Goal: Task Accomplishment & Management: Manage account settings

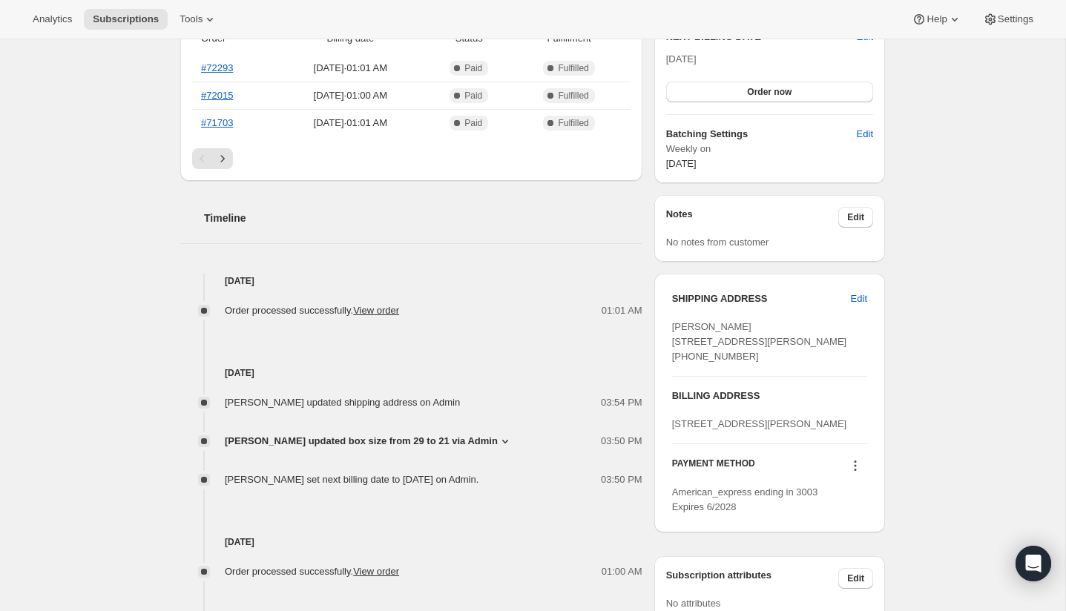
scroll to position [413, 0]
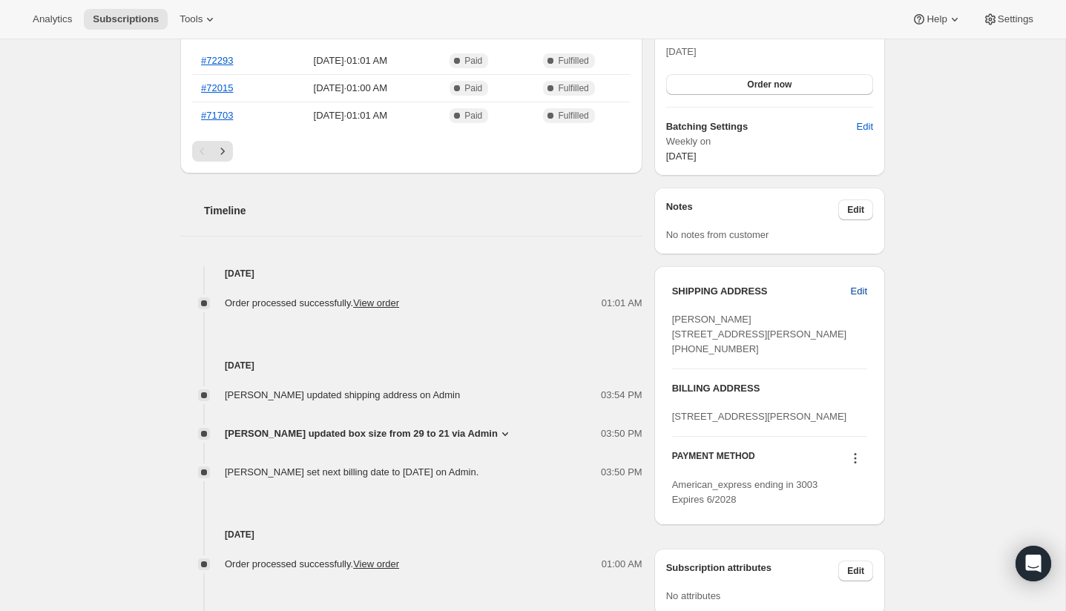
click at [856, 289] on span "Edit" at bounding box center [859, 291] width 16 height 15
select select "BC"
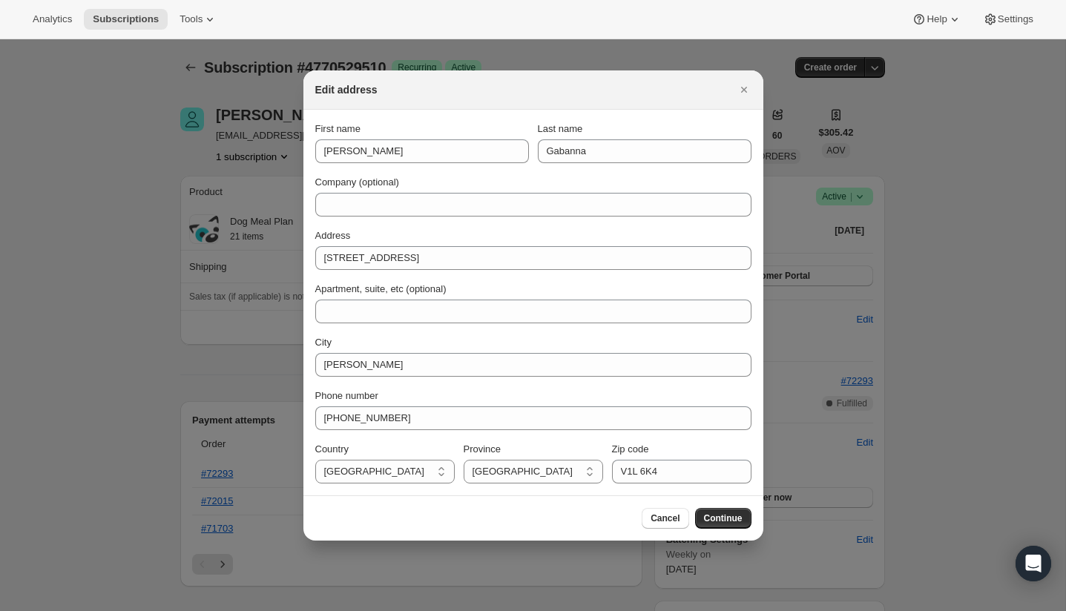
scroll to position [0, 0]
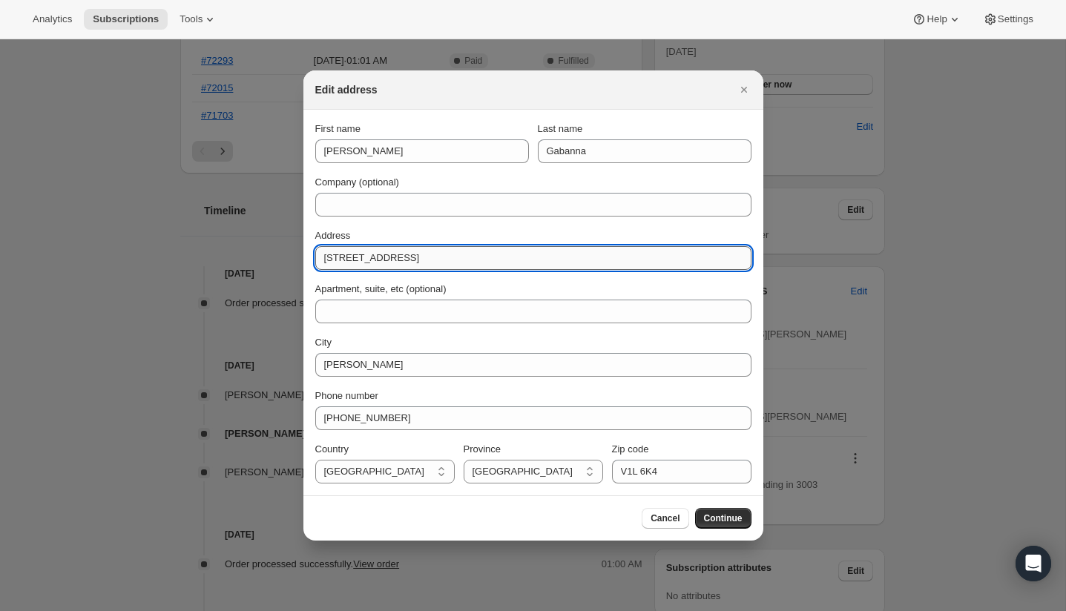
click at [459, 254] on input "2279 Pez Road" at bounding box center [533, 258] width 436 height 24
type input "384 rue des Eaux Vives"
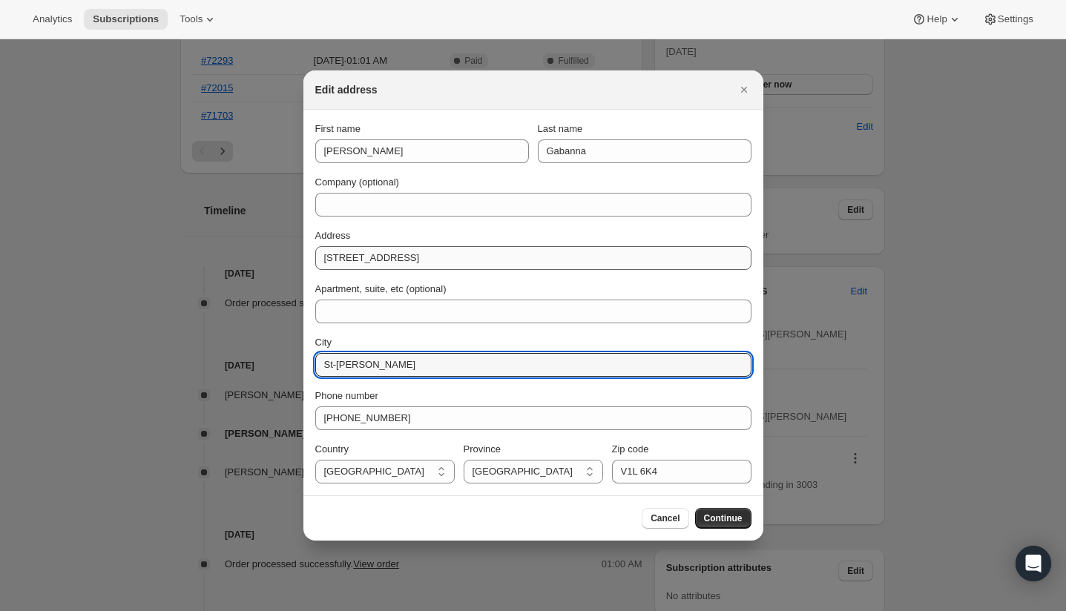
type input "St-Jermone"
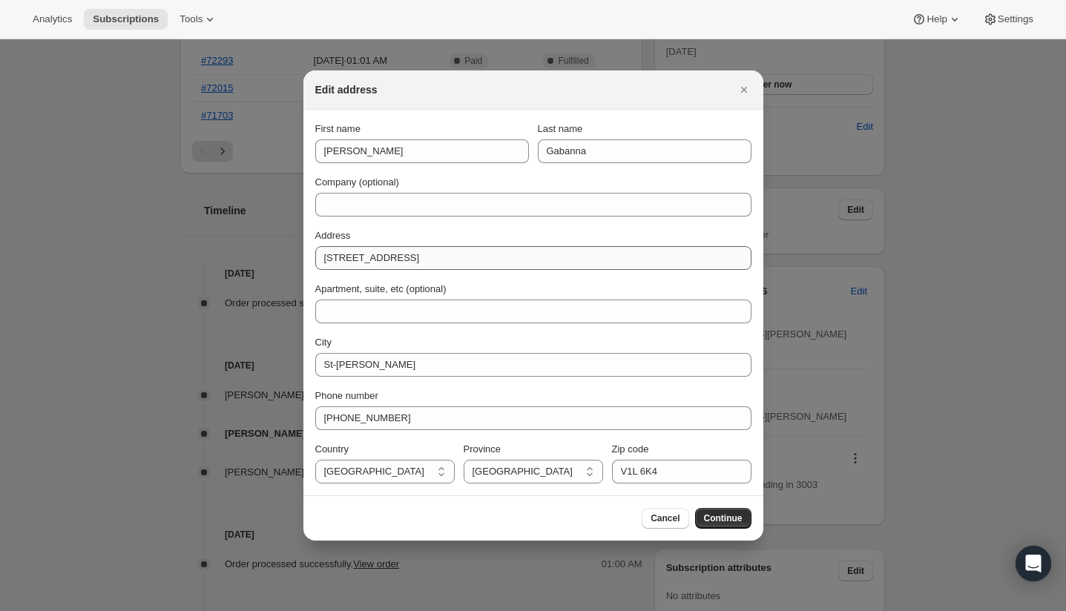
select select "QC"
type input "J7Y 4N6"
click at [725, 519] on span "Continue" at bounding box center [723, 519] width 39 height 12
click at [729, 516] on span "Continue" at bounding box center [723, 519] width 39 height 12
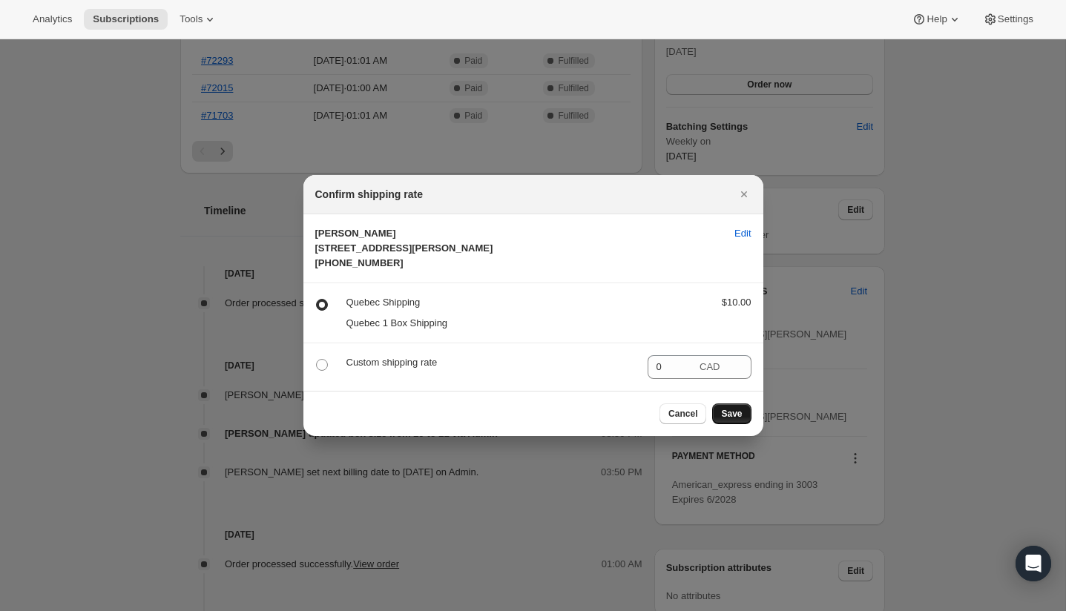
click at [734, 420] on span "Save" at bounding box center [731, 414] width 21 height 12
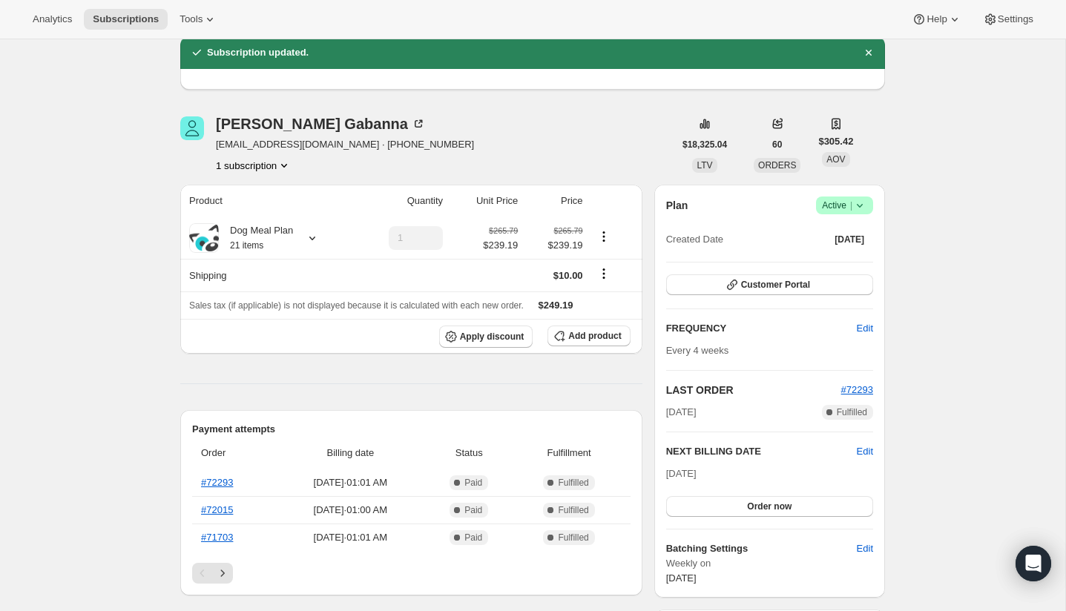
scroll to position [413, 0]
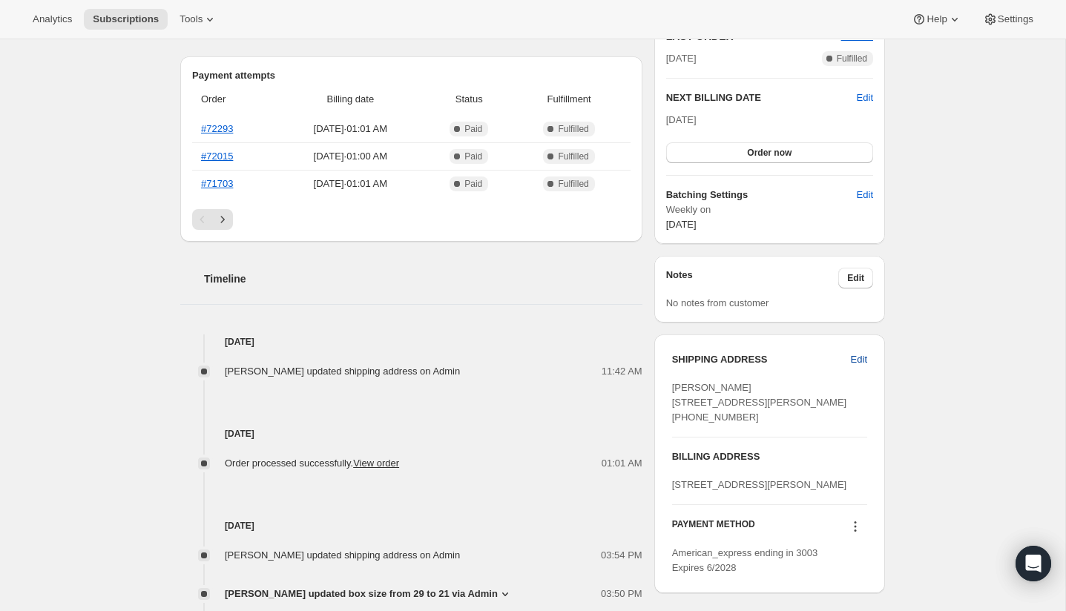
click at [851, 366] on button "Edit" at bounding box center [859, 360] width 34 height 24
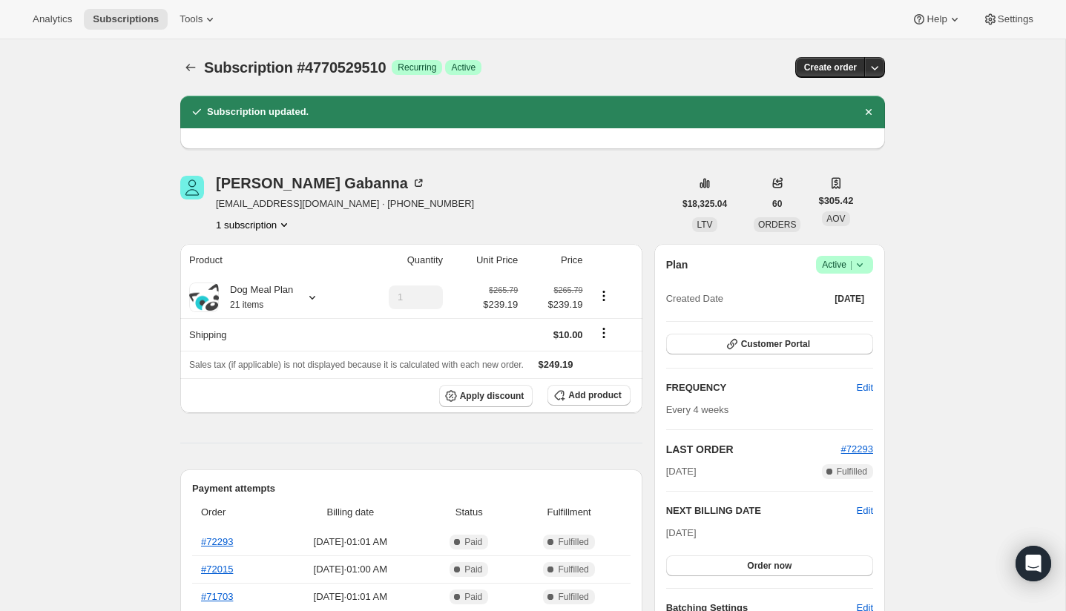
select select "QC"
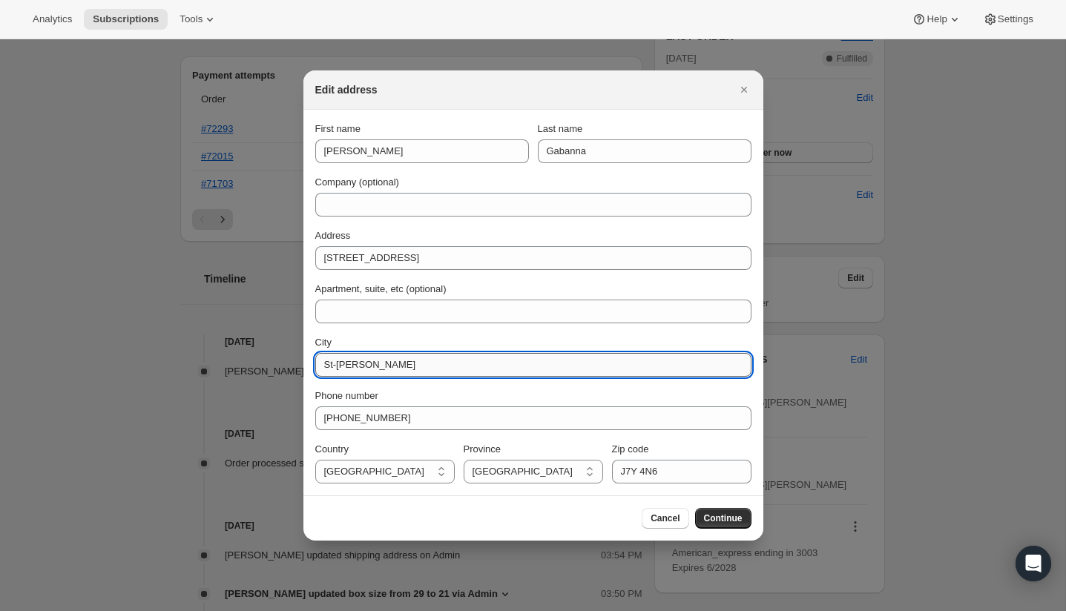
click at [361, 367] on input "St-Jermone" at bounding box center [533, 365] width 436 height 24
type input "St-Jerome"
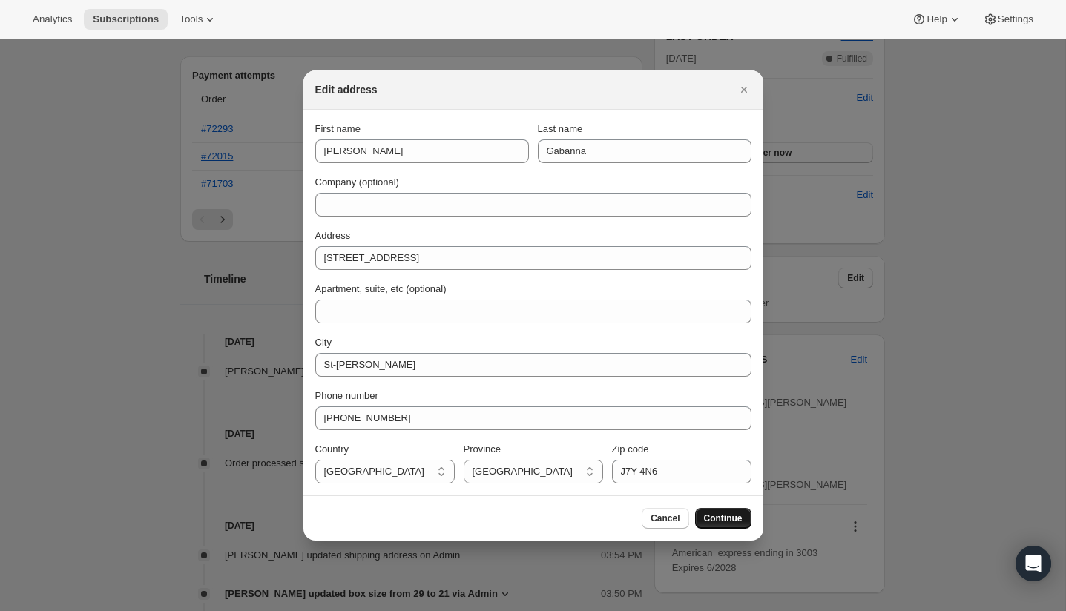
click at [729, 517] on span "Continue" at bounding box center [723, 519] width 39 height 12
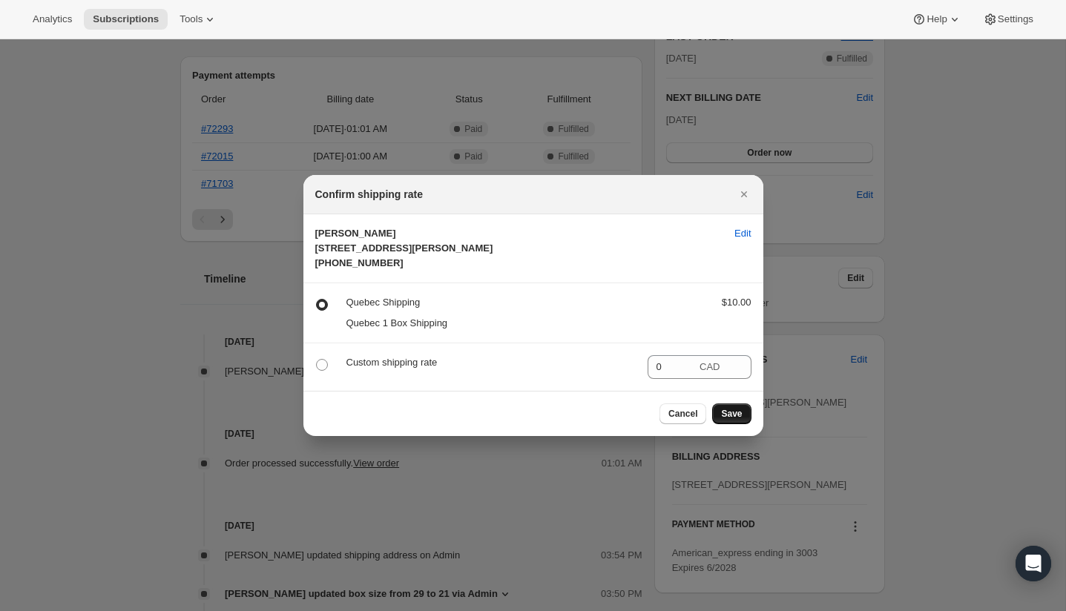
click at [740, 420] on span "Save" at bounding box center [731, 414] width 21 height 12
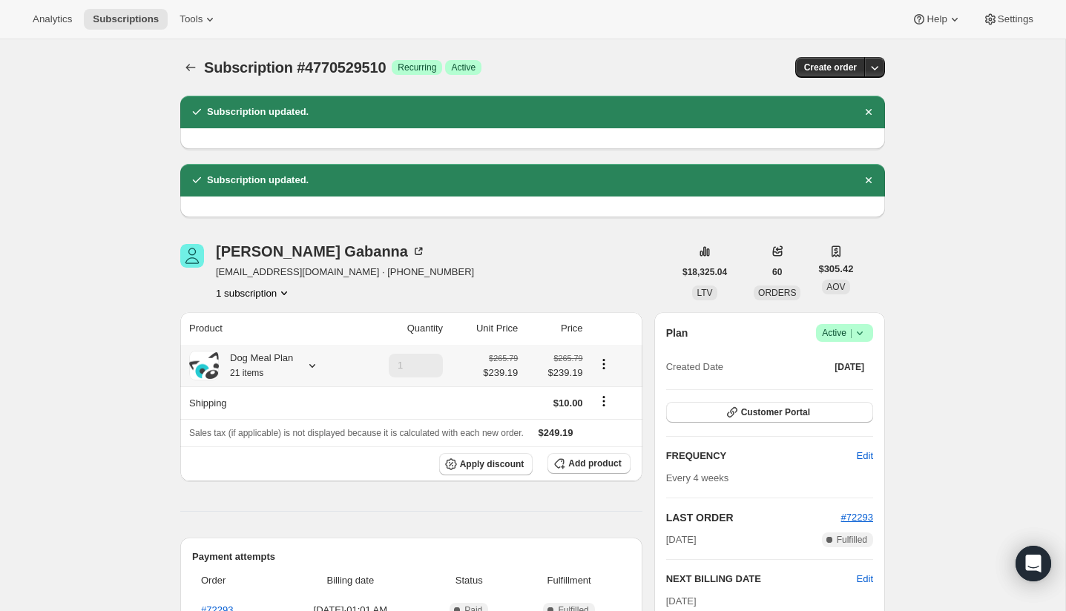
click at [313, 369] on icon at bounding box center [312, 365] width 15 height 15
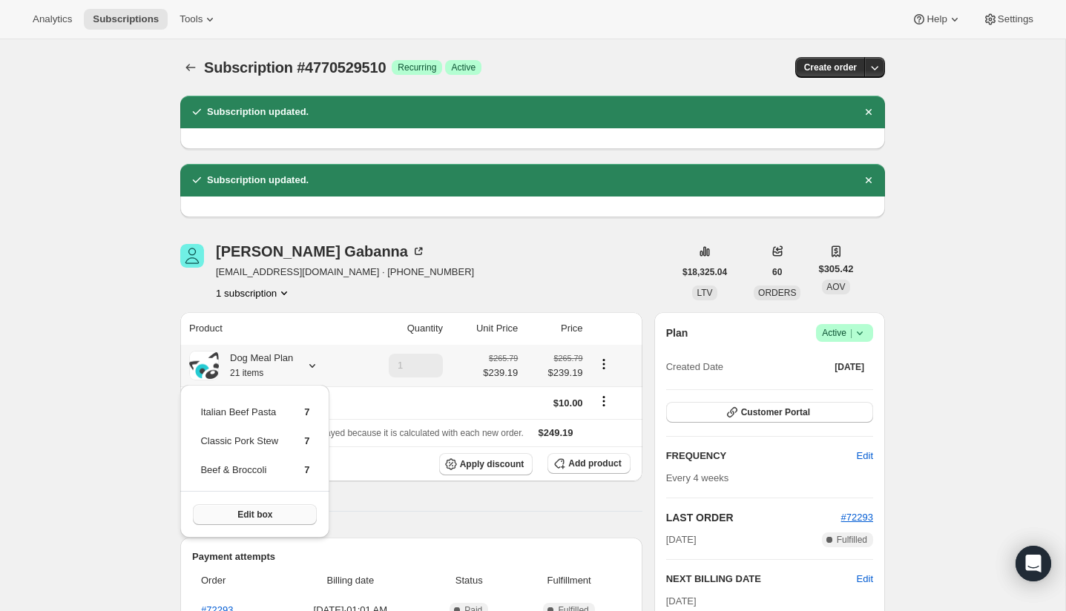
click at [261, 510] on span "Edit box" at bounding box center [254, 515] width 35 height 12
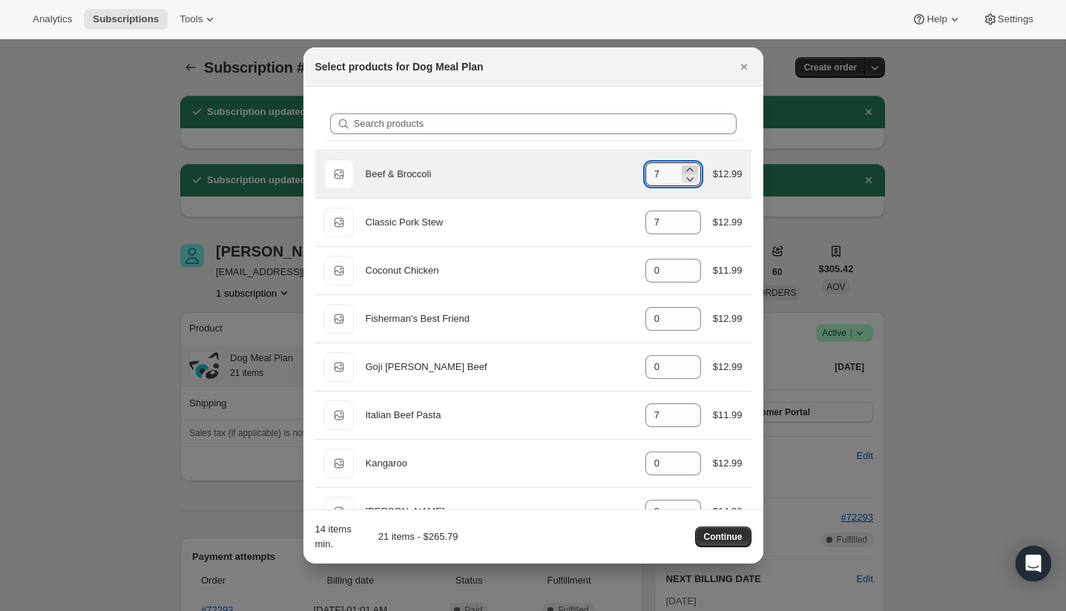
click at [685, 169] on icon ":rkd:" at bounding box center [689, 169] width 15 height 15
type input "11"
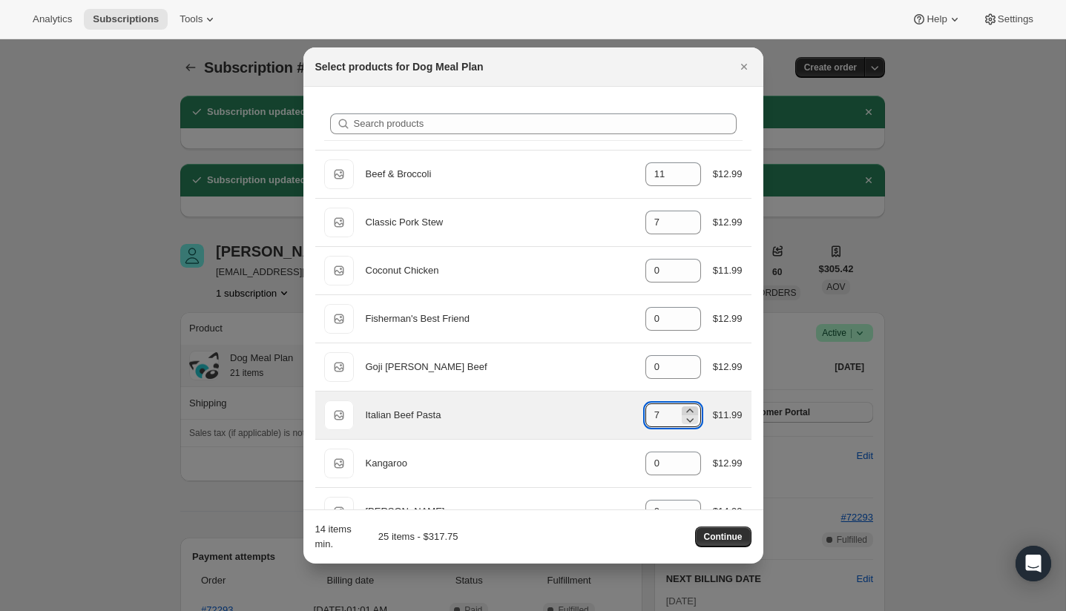
click at [689, 410] on icon ":rkd:" at bounding box center [689, 411] width 15 height 15
type input "11"
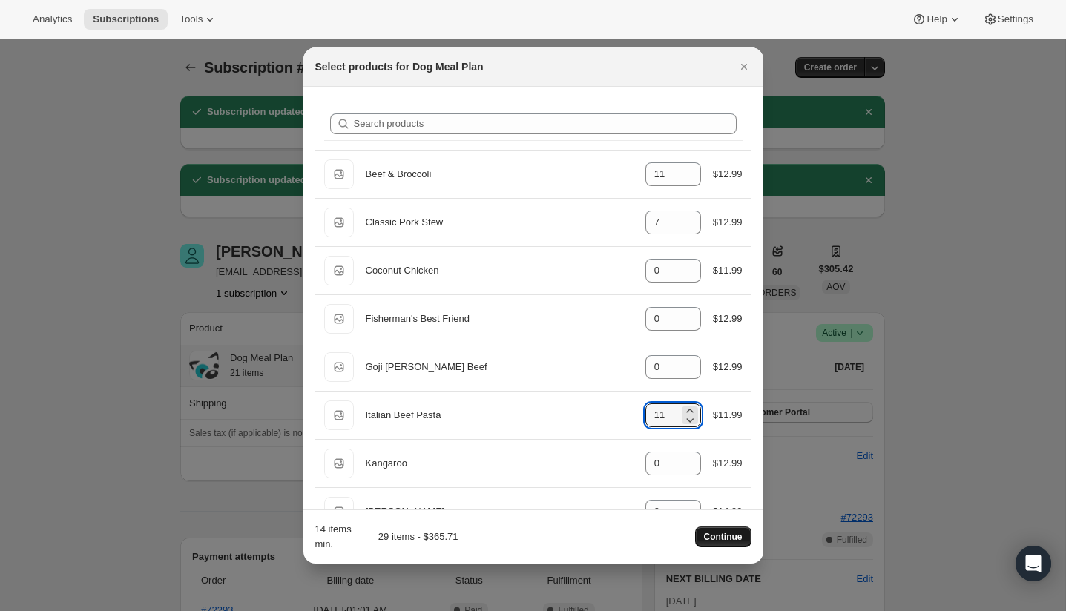
click at [725, 540] on span "Continue" at bounding box center [723, 537] width 39 height 12
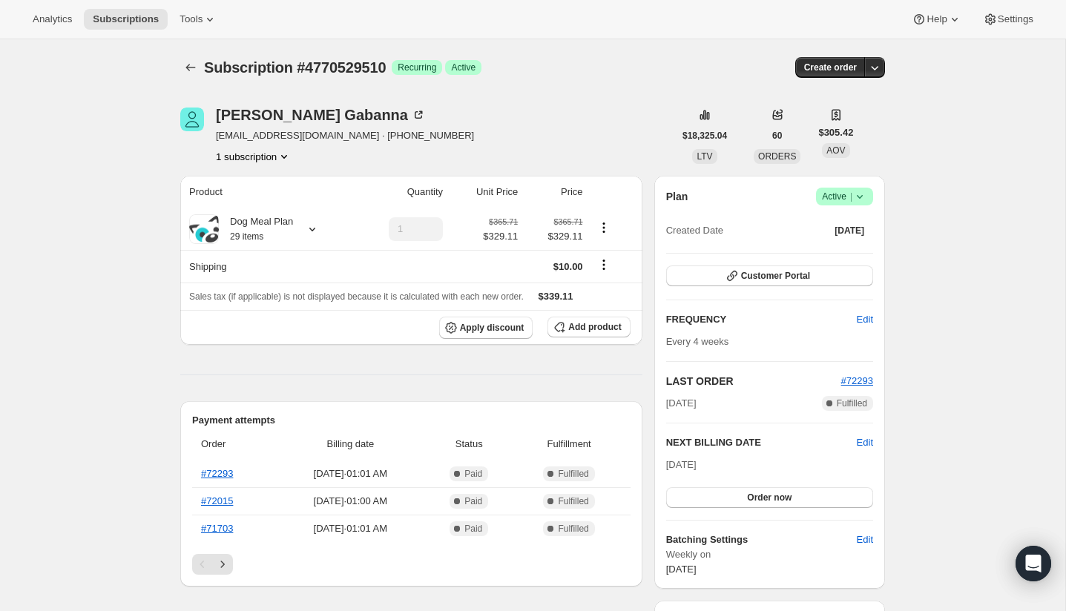
click at [219, 476] on link "#72293" at bounding box center [217, 473] width 32 height 11
click at [749, 279] on span "Customer Portal" at bounding box center [775, 276] width 69 height 12
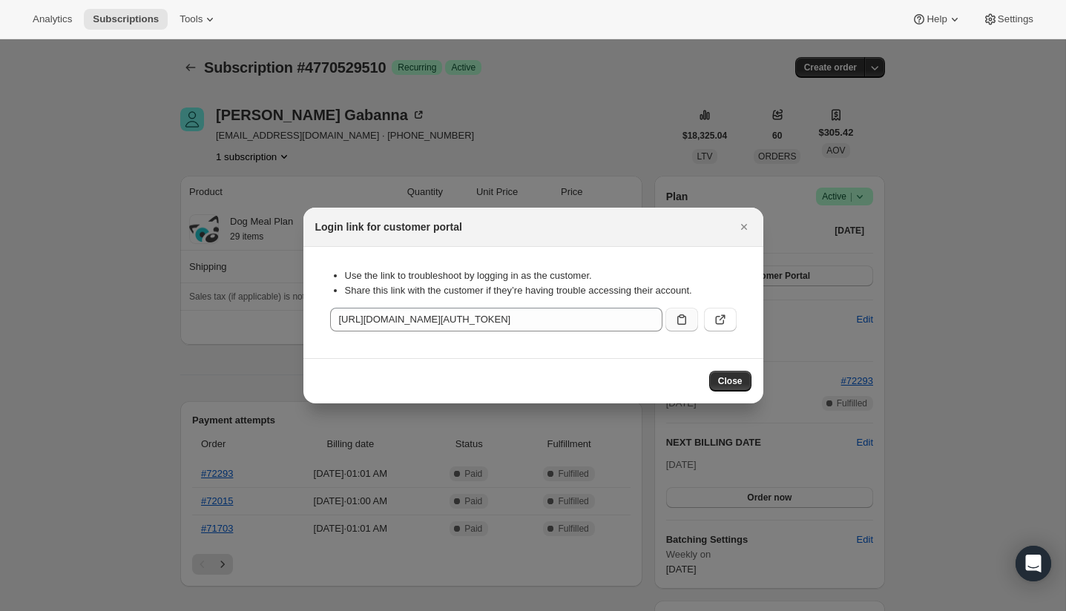
click at [677, 317] on icon ":r1i:" at bounding box center [681, 320] width 9 height 10
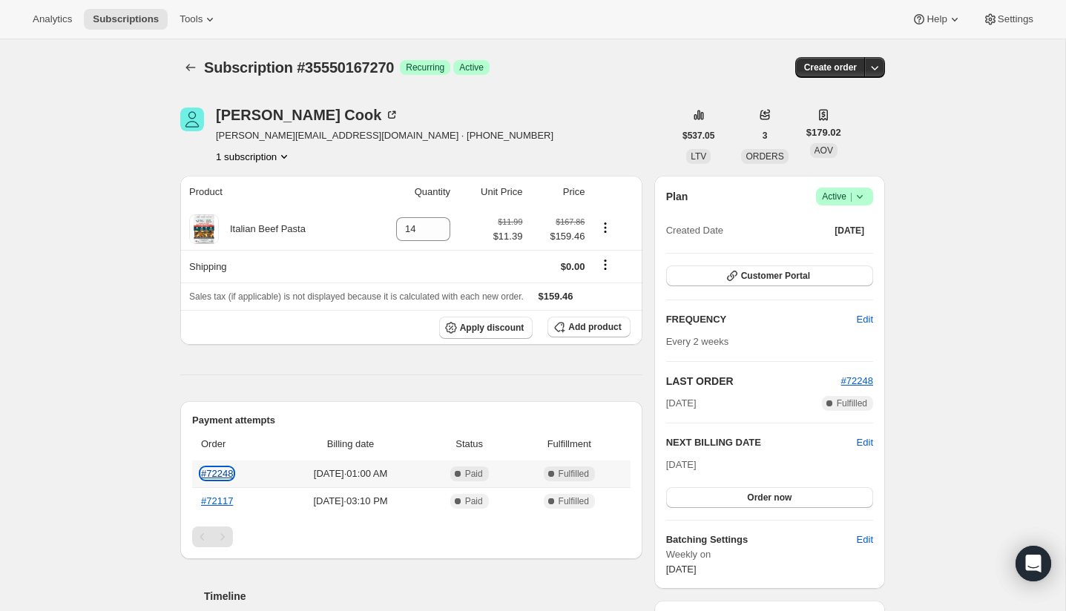
click at [225, 474] on link "#72248" at bounding box center [217, 473] width 32 height 11
